Goal: Use online tool/utility: Utilize a website feature to perform a specific function

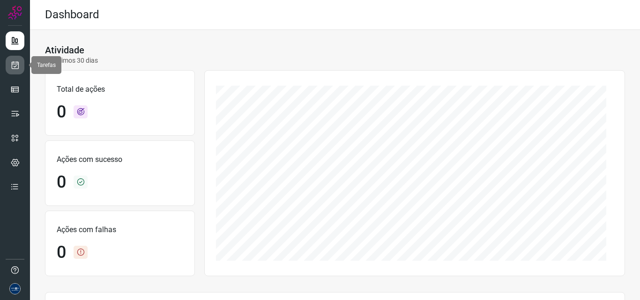
click at [18, 68] on icon at bounding box center [15, 64] width 10 height 9
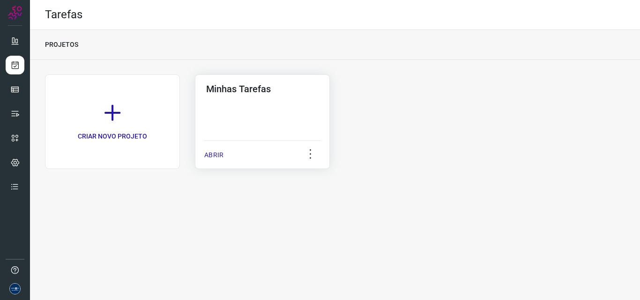
click at [207, 156] on p "ABRIR" at bounding box center [213, 155] width 19 height 10
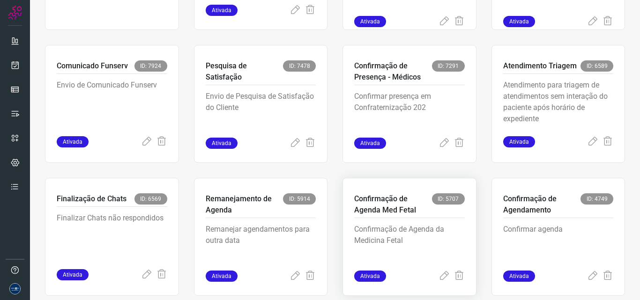
scroll to position [182, 0]
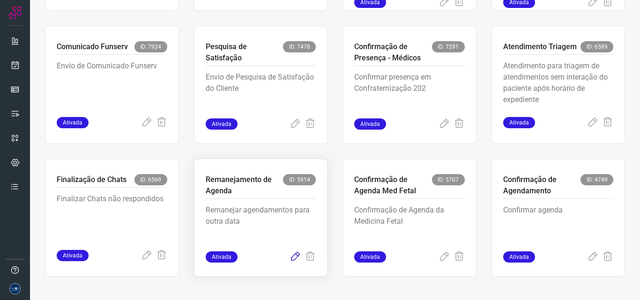
click at [290, 254] on icon at bounding box center [295, 257] width 11 height 11
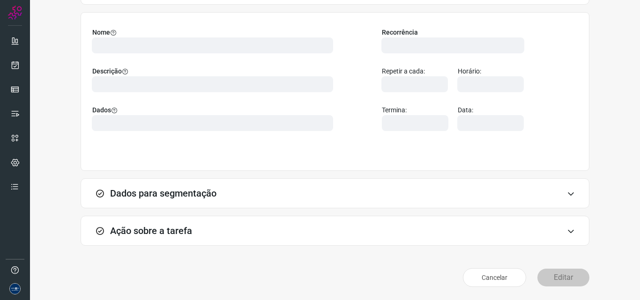
scroll to position [66, 0]
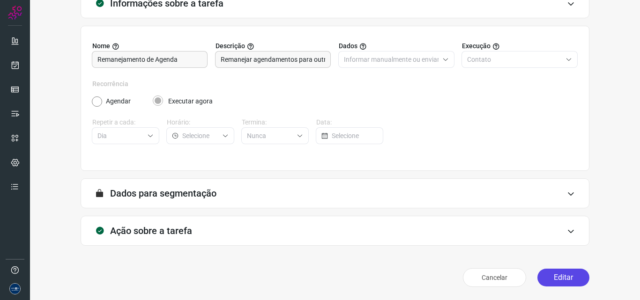
click at [546, 274] on button "Editar" at bounding box center [563, 278] width 52 height 18
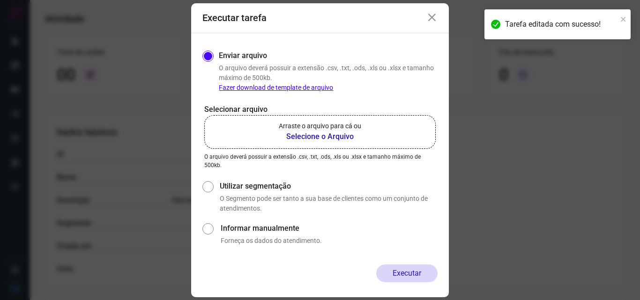
click at [279, 134] on b "Selecione o Arquivo" at bounding box center [320, 136] width 82 height 11
click at [0, 0] on input "Arraste o arquivo para cá ou Selecione o Arquivo" at bounding box center [0, 0] width 0 height 0
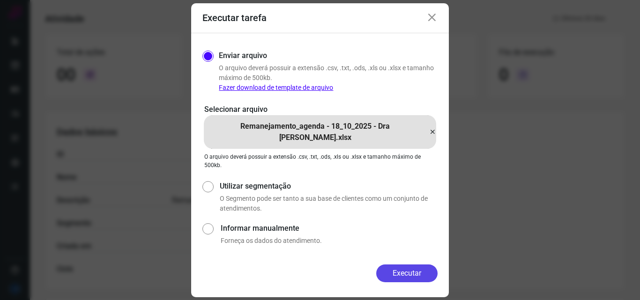
click at [400, 274] on button "Executar" at bounding box center [406, 274] width 61 height 18
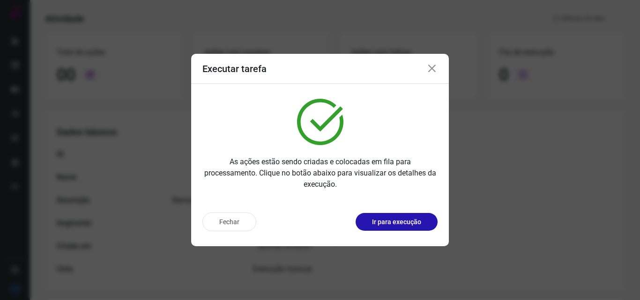
click at [237, 220] on button "Fechar" at bounding box center [229, 222] width 54 height 19
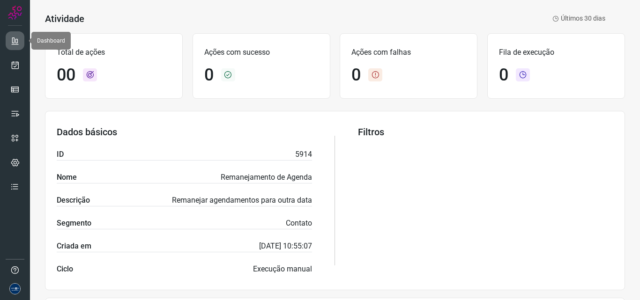
click at [22, 42] on link at bounding box center [15, 40] width 19 height 19
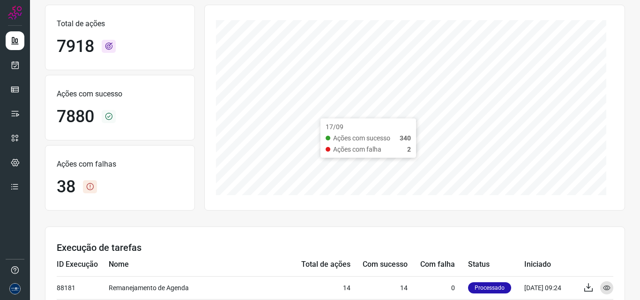
scroll to position [159, 0]
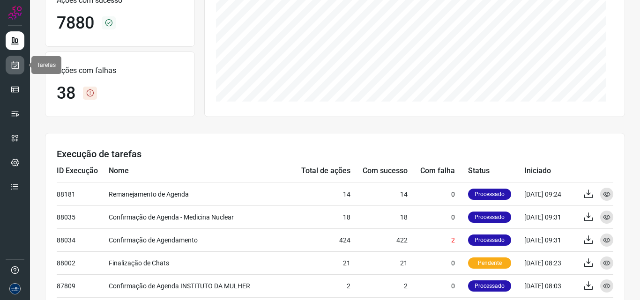
click at [15, 66] on icon at bounding box center [15, 64] width 10 height 9
